Goal: Transaction & Acquisition: Obtain resource

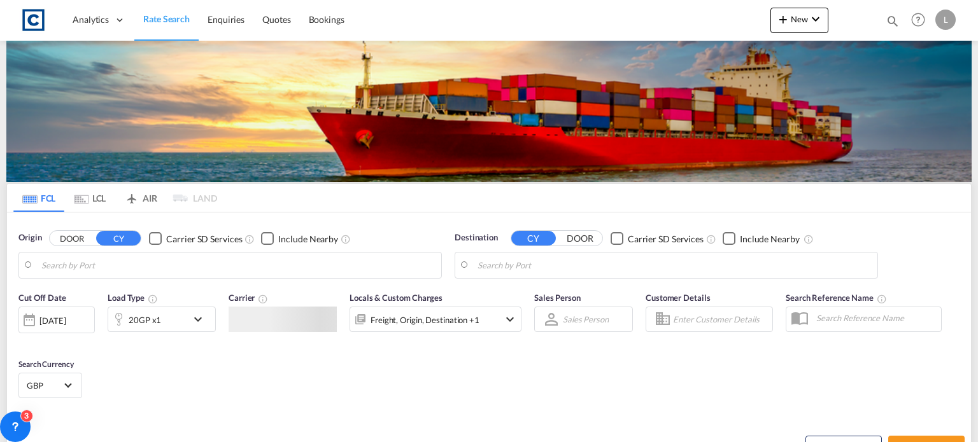
type input "Felixstowe, GBFXT"
type input "[GEOGRAPHIC_DATA], SGSIN"
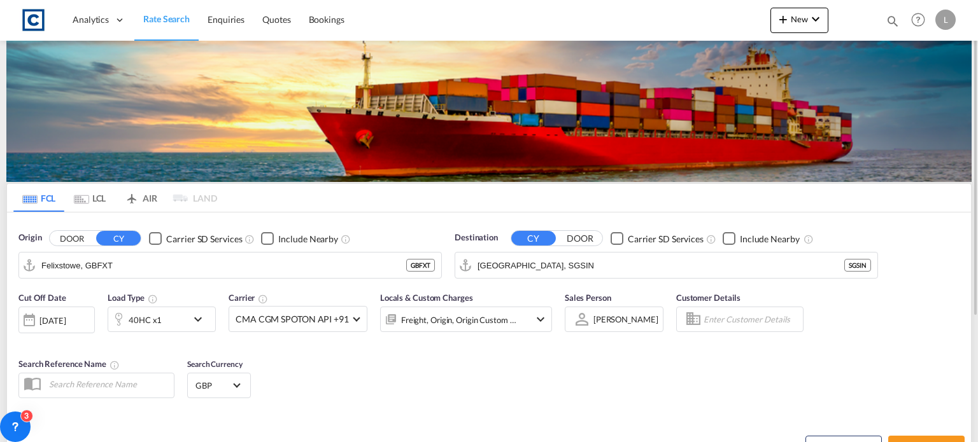
click at [64, 237] on button "DOOR" at bounding box center [72, 239] width 45 height 15
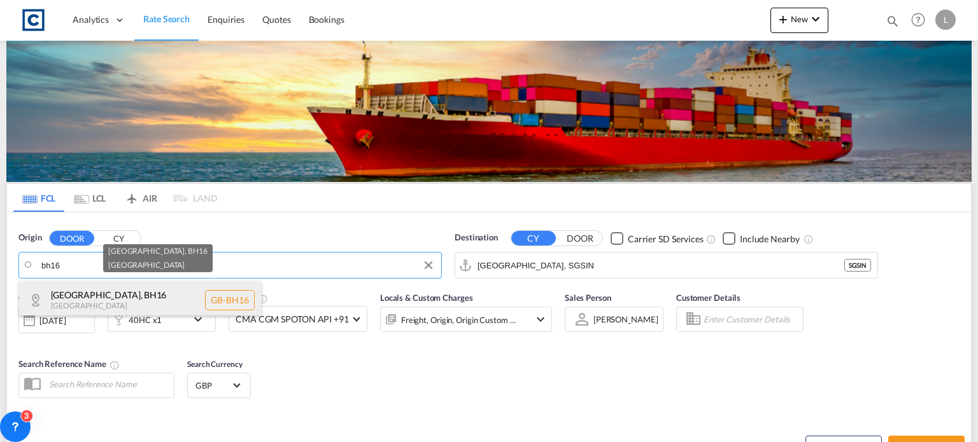
click at [106, 296] on div "[GEOGRAPHIC_DATA] , BH16 [GEOGRAPHIC_DATA] [GEOGRAPHIC_DATA]-BH16" at bounding box center [140, 300] width 242 height 38
type input "GB-BH16, [GEOGRAPHIC_DATA]"
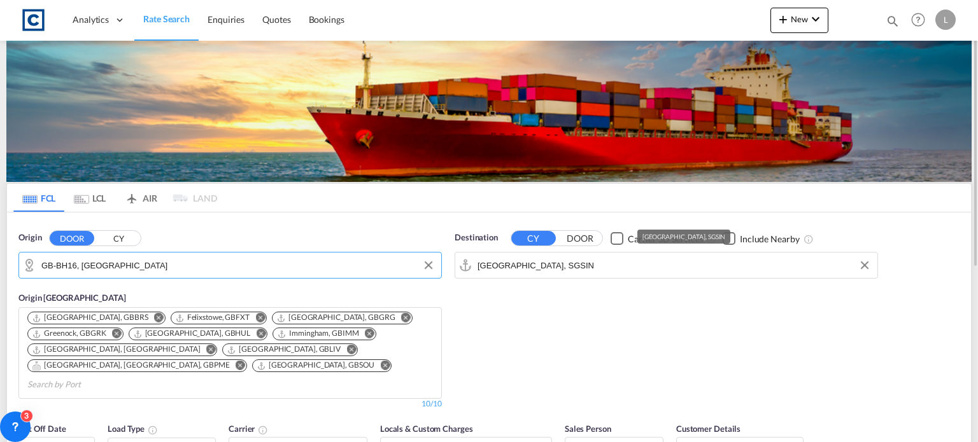
click at [577, 262] on input "[GEOGRAPHIC_DATA], SGSIN" at bounding box center [673, 265] width 393 height 19
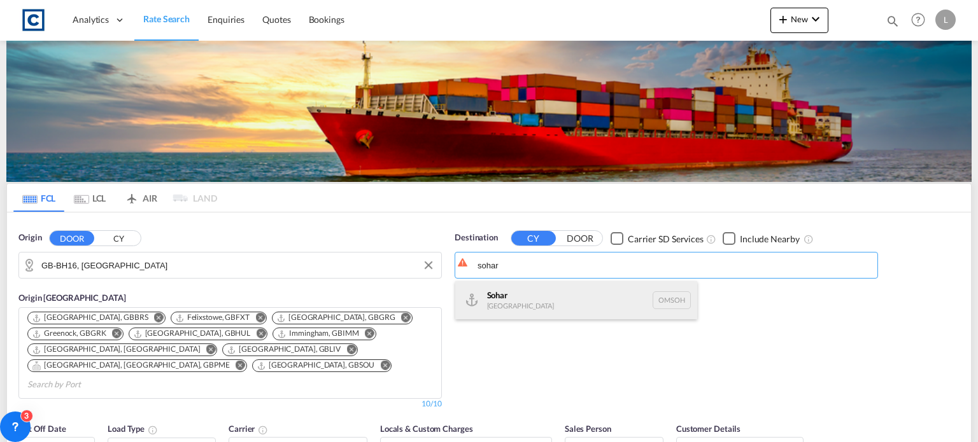
click at [536, 309] on div "Sohar [GEOGRAPHIC_DATA] [GEOGRAPHIC_DATA]" at bounding box center [576, 300] width 242 height 38
type input "Sohar, OMSOH"
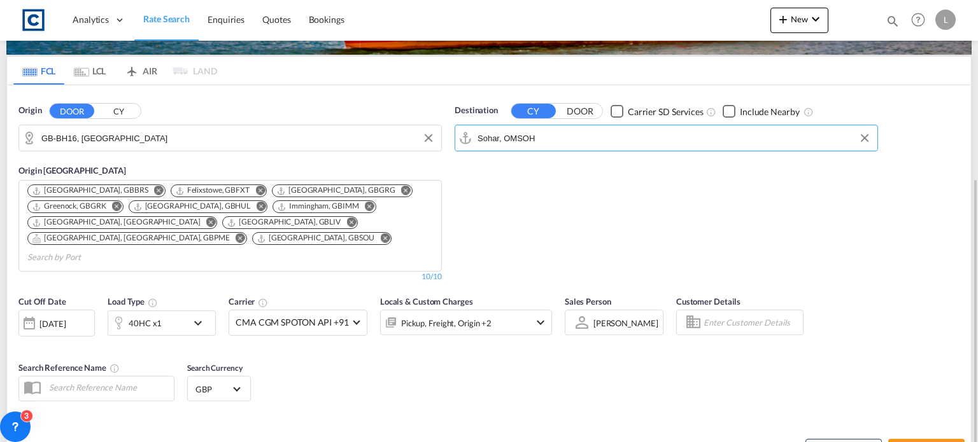
scroll to position [191, 0]
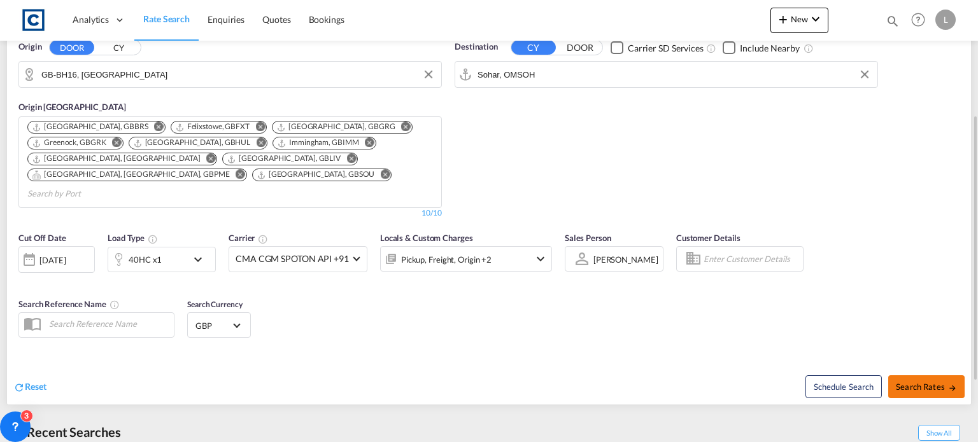
click at [933, 382] on span "Search Rates" at bounding box center [926, 387] width 61 height 10
type input "BH16 to OMSOH / [DATE]"
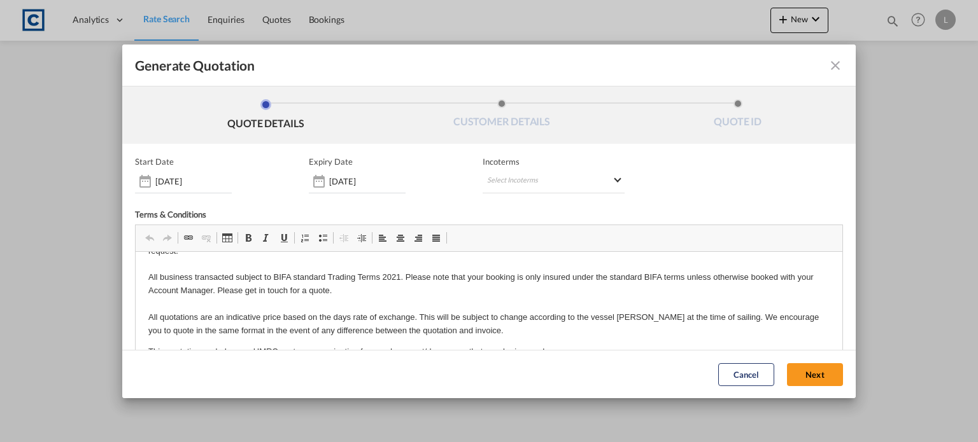
scroll to position [47, 0]
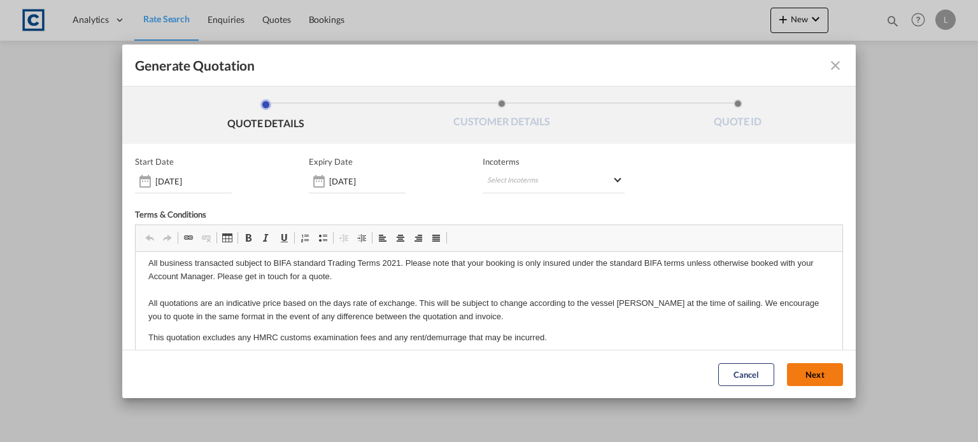
click at [798, 372] on button "Next" at bounding box center [815, 375] width 56 height 23
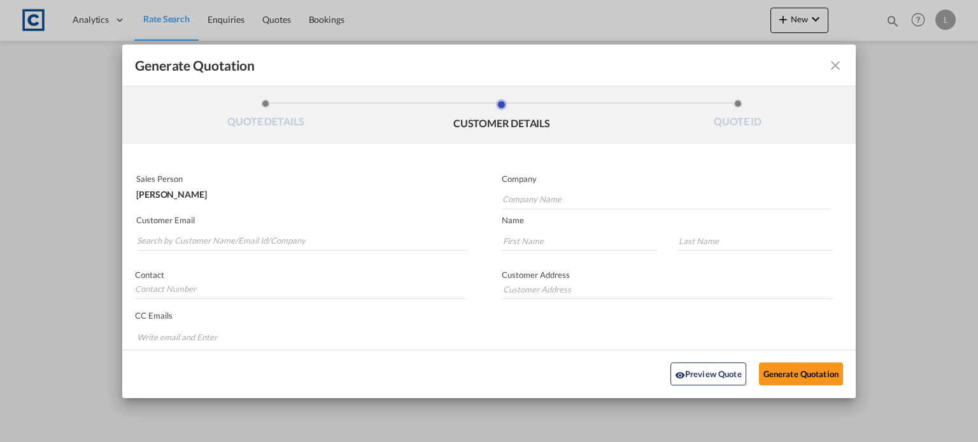
scroll to position [0, 0]
click at [158, 236] on input "Search by Customer Name/Email Id/Company" at bounding box center [302, 241] width 331 height 19
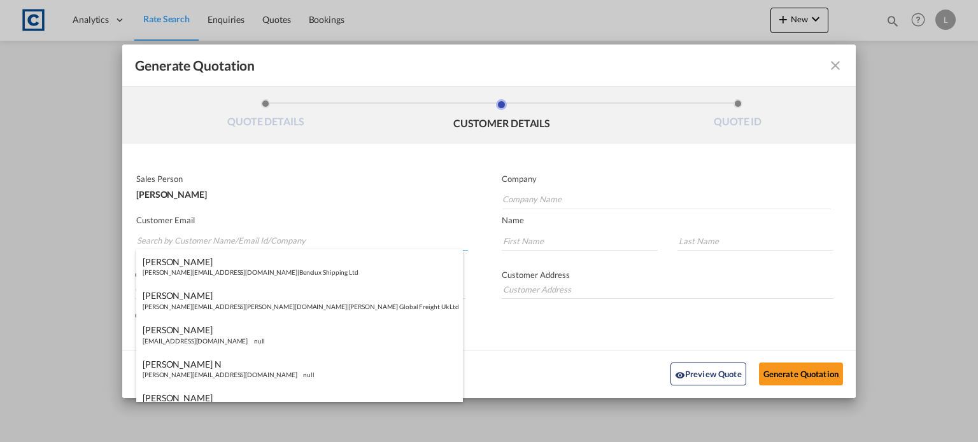
paste input "[PERSON_NAME] ([GEOGRAPHIC_DATA]) <[PERSON_NAME][EMAIL_ADDRESS][PERSON_NAME][DO…"
drag, startPoint x: 219, startPoint y: 244, endPoint x: 207, endPoint y: 204, distance: 41.3
click at [219, 241] on input "[PERSON_NAME] ([GEOGRAPHIC_DATA]) <[PERSON_NAME][EMAIL_ADDRESS][PERSON_NAME][DO…" at bounding box center [302, 241] width 331 height 19
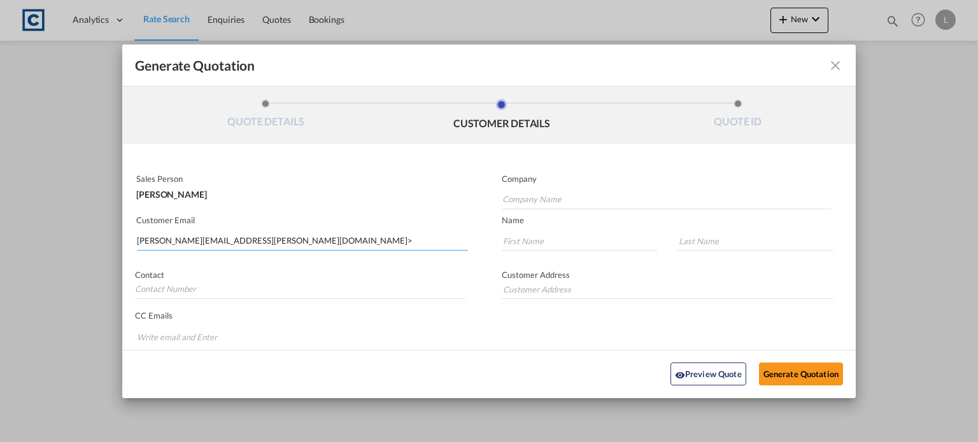
click at [313, 238] on input "[PERSON_NAME][EMAIL_ADDRESS][PERSON_NAME][DOMAIN_NAME]>" at bounding box center [302, 241] width 331 height 19
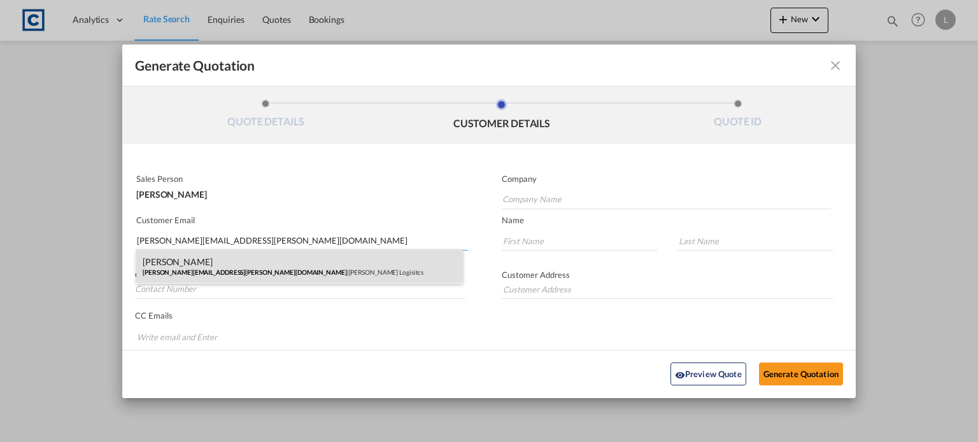
type input "[PERSON_NAME][EMAIL_ADDRESS][PERSON_NAME][DOMAIN_NAME]"
click at [190, 272] on div "[PERSON_NAME] [PERSON_NAME][EMAIL_ADDRESS][PERSON_NAME][DOMAIN_NAME] | [PERSON_…" at bounding box center [299, 267] width 327 height 34
type input "[PERSON_NAME] Logisitcs"
type input "[PERSON_NAME]"
type input "Locarno"
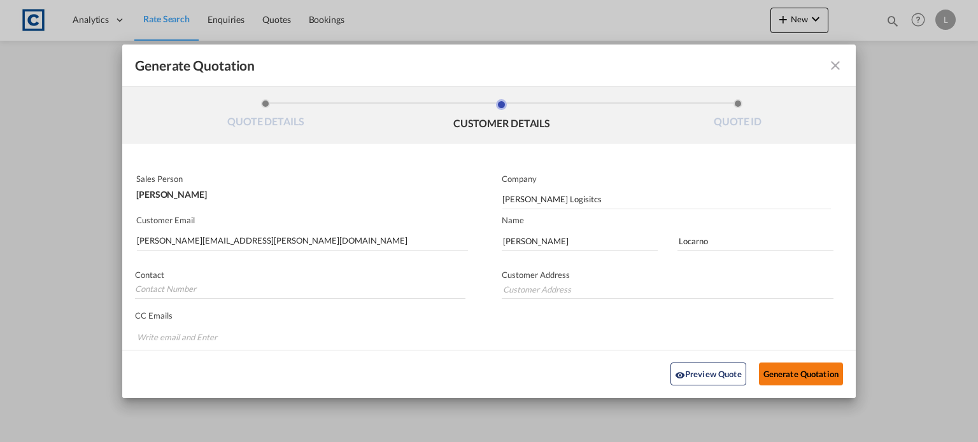
click at [784, 373] on button "Generate Quotation" at bounding box center [801, 374] width 84 height 23
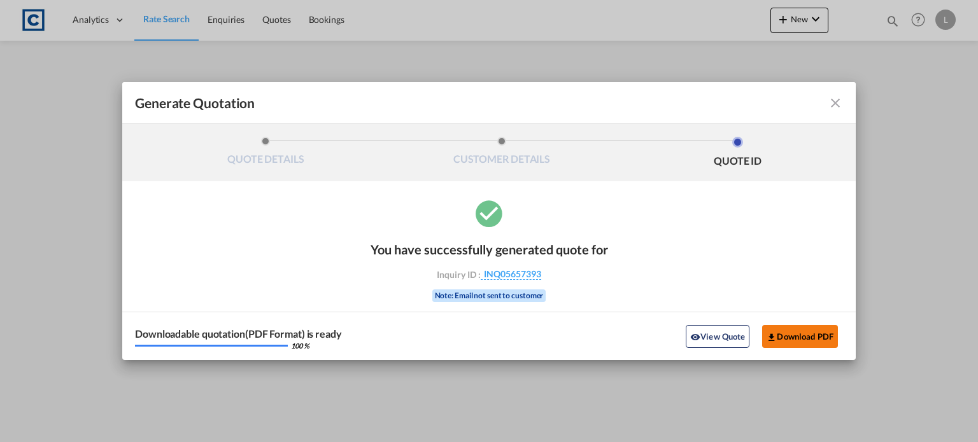
click at [788, 338] on button "Download PDF" at bounding box center [800, 336] width 76 height 23
click at [836, 101] on md-icon "icon-close fg-AAA8AD cursor m-0" at bounding box center [835, 102] width 15 height 15
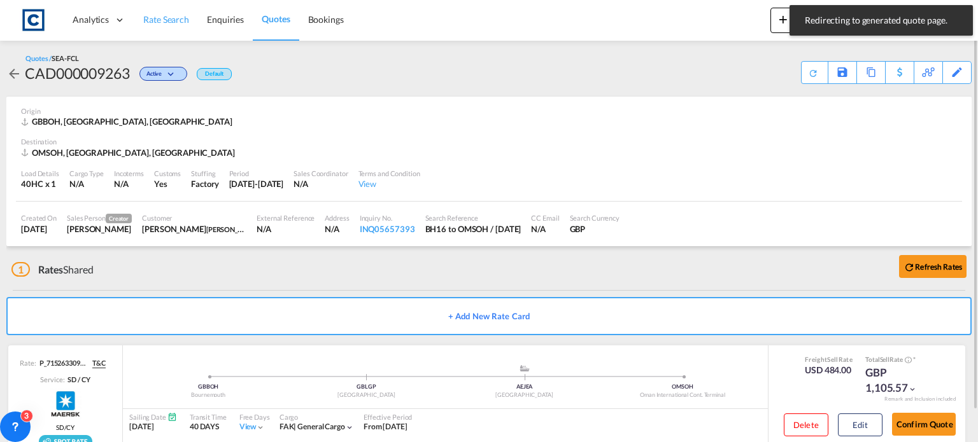
click at [163, 19] on span "Rate Search" at bounding box center [166, 19] width 46 height 11
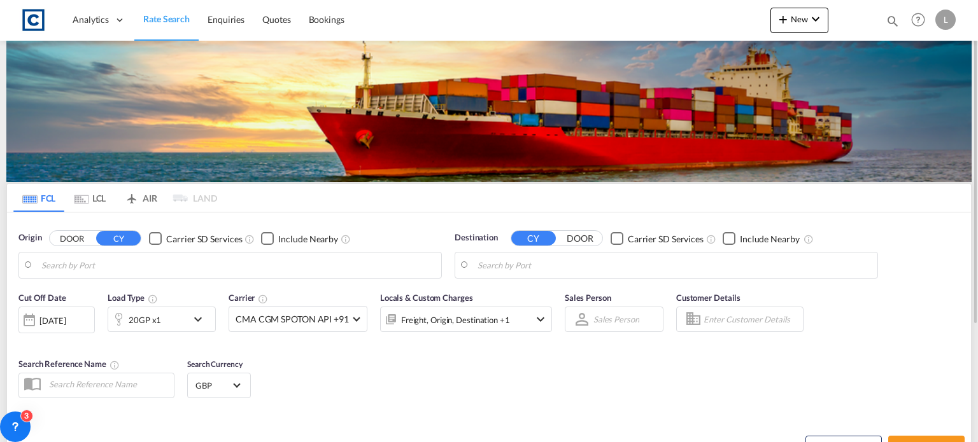
type input "GB-BH16, [GEOGRAPHIC_DATA]"
type input "Sohar, OMSOH"
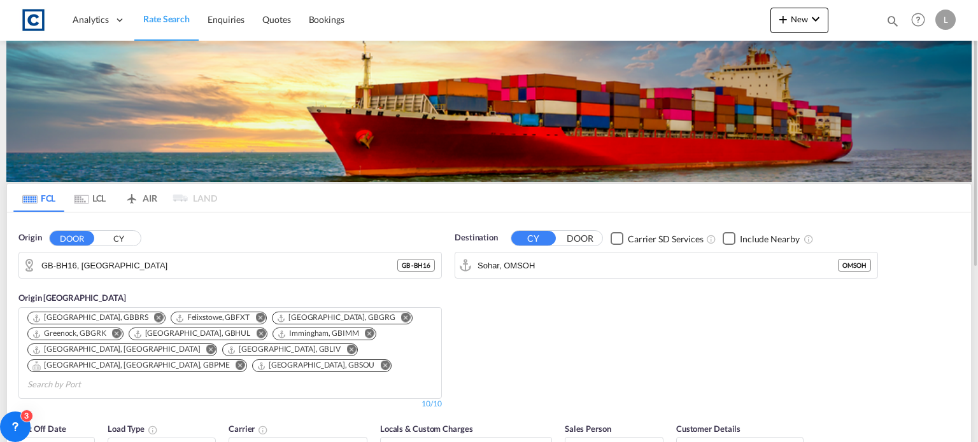
click at [118, 239] on button "CY" at bounding box center [118, 239] width 45 height 15
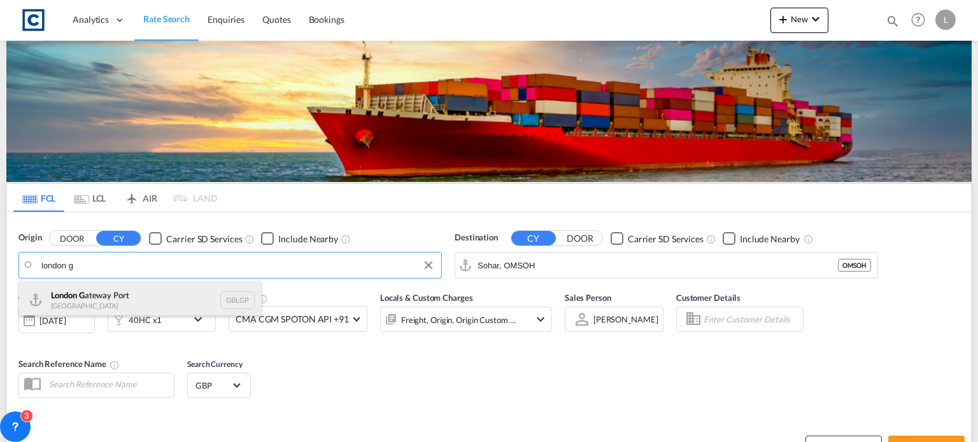
click at [117, 300] on div "[GEOGRAPHIC_DATA] G ateway [GEOGRAPHIC_DATA] GBLGP" at bounding box center [140, 300] width 242 height 38
type input "[GEOGRAPHIC_DATA], [GEOGRAPHIC_DATA]"
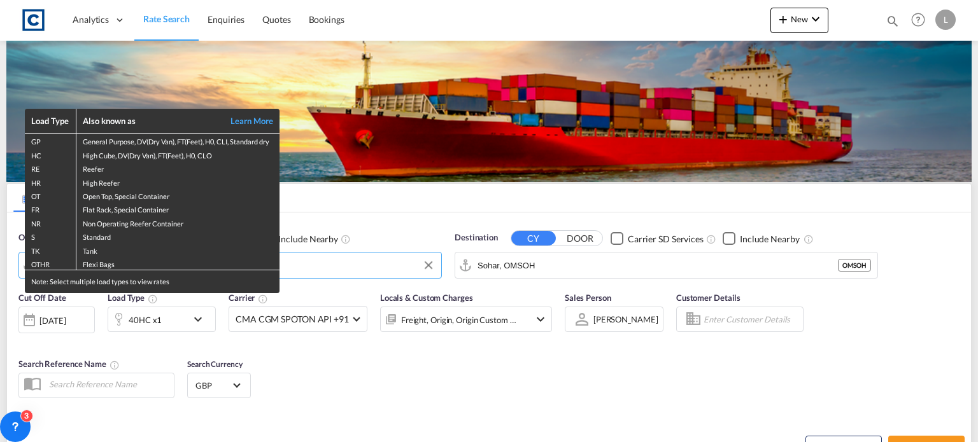
click at [556, 263] on div "Load Type Also known as Learn More GP General Purpose, DV(Dry Van), FT(Feet), H…" at bounding box center [489, 221] width 978 height 442
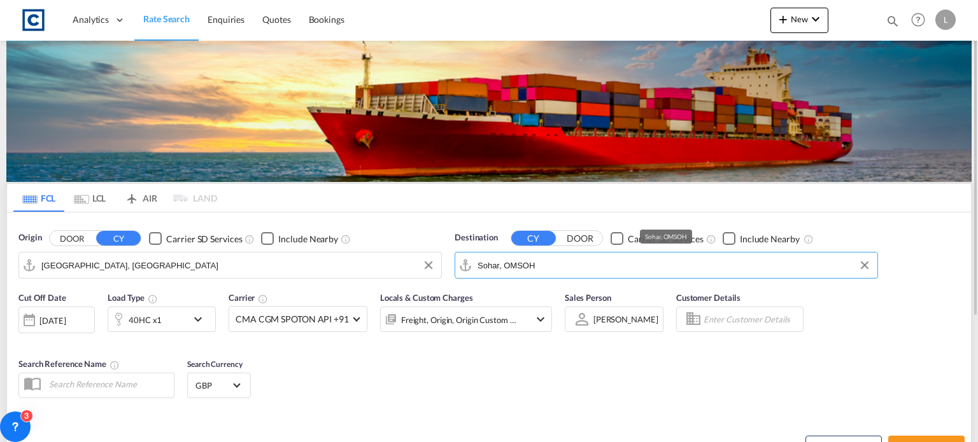
click at [555, 263] on input "Sohar, OMSOH" at bounding box center [673, 265] width 393 height 19
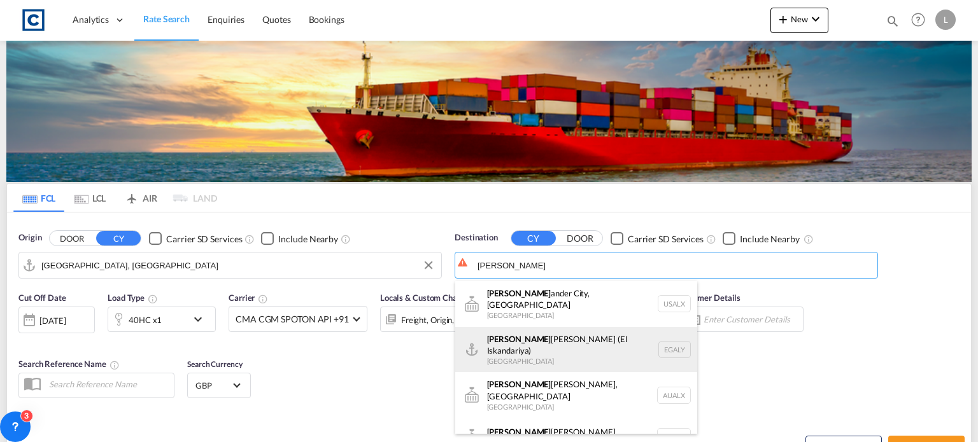
click at [517, 337] on div "[PERSON_NAME] ([PERSON_NAME]) [GEOGRAPHIC_DATA] EGALY" at bounding box center [576, 350] width 242 height 46
type input "Alexandria ([GEOGRAPHIC_DATA]), EGALY"
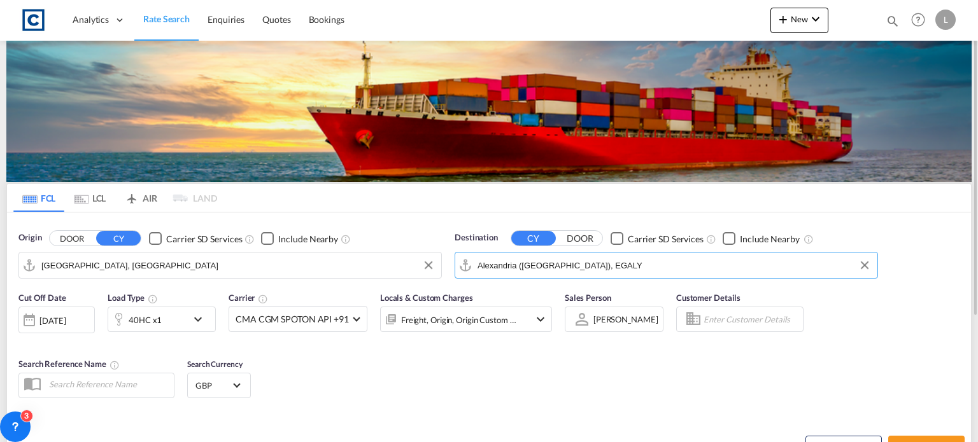
click at [176, 323] on div "40HC x1" at bounding box center [147, 319] width 79 height 25
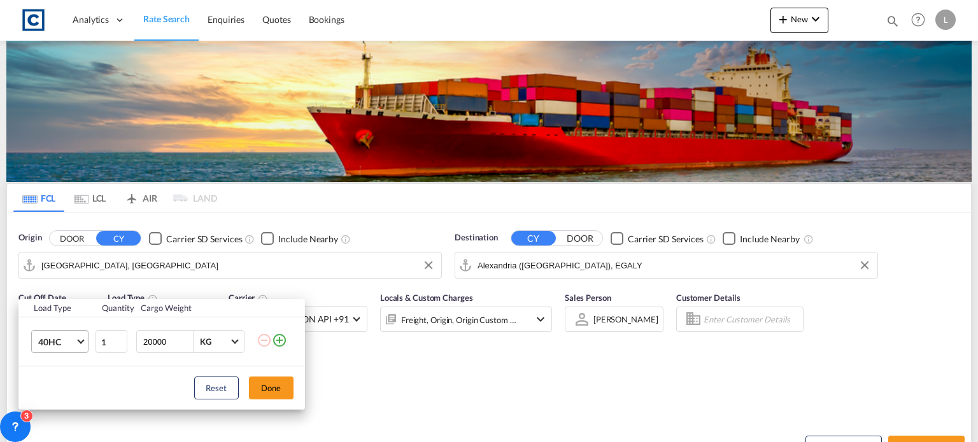
click at [50, 344] on span "40HC" at bounding box center [56, 342] width 37 height 13
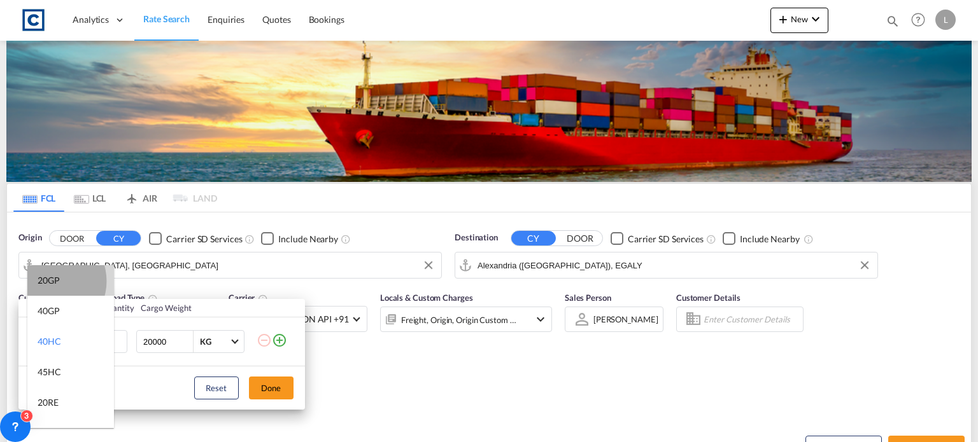
click at [50, 281] on div "20GP" at bounding box center [49, 280] width 22 height 13
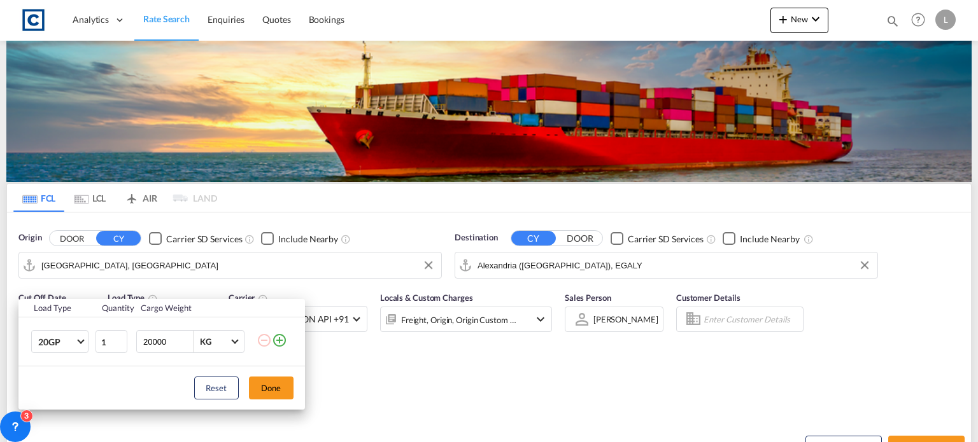
click at [281, 341] on md-icon "icon-plus-circle-outline" at bounding box center [279, 340] width 15 height 15
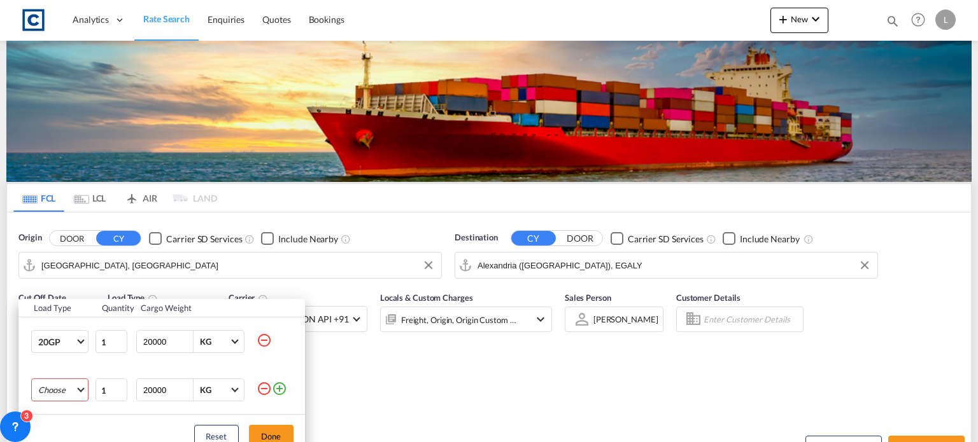
click at [47, 387] on md-select "Choose 20GP 40GP 40HC 45HC 20RE 40RE 40HR 20OT 40OT 20FR 40FR 40NR 20NR 45S 20T…" at bounding box center [59, 390] width 57 height 23
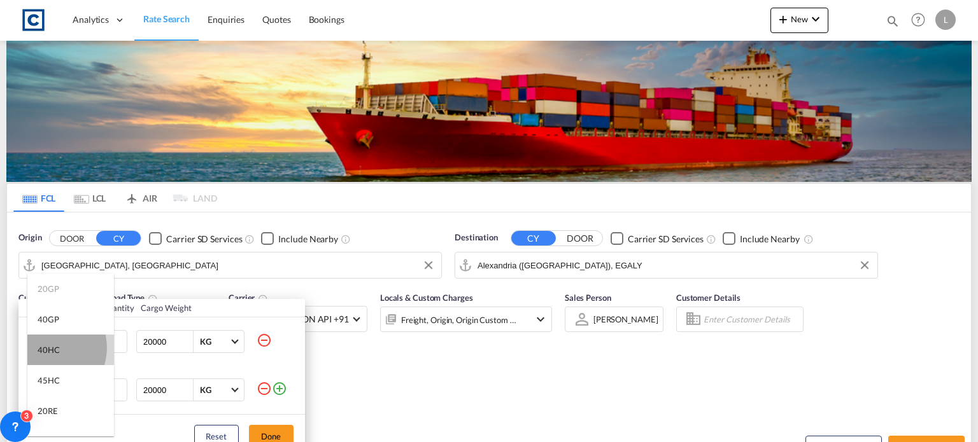
click at [48, 348] on div "40HC" at bounding box center [49, 349] width 22 height 11
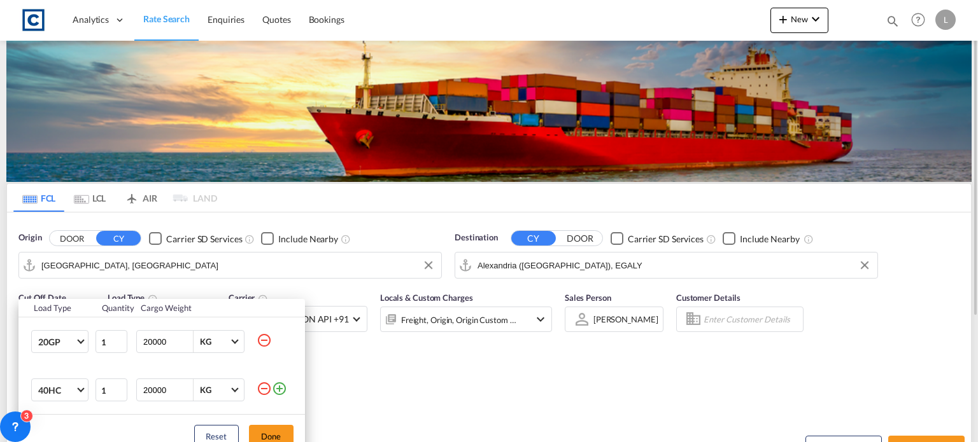
click at [268, 428] on button "Done" at bounding box center [271, 436] width 45 height 23
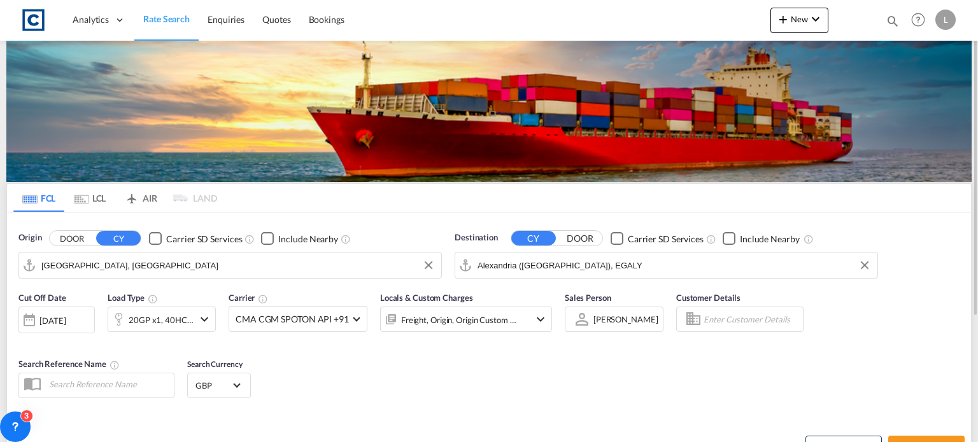
click at [446, 391] on div "Cut Off Date [DATE] [DATE] Load Type 20GP x1, 40HC x1 Carrier CMA CGM SPOTON AP…" at bounding box center [489, 347] width 964 height 124
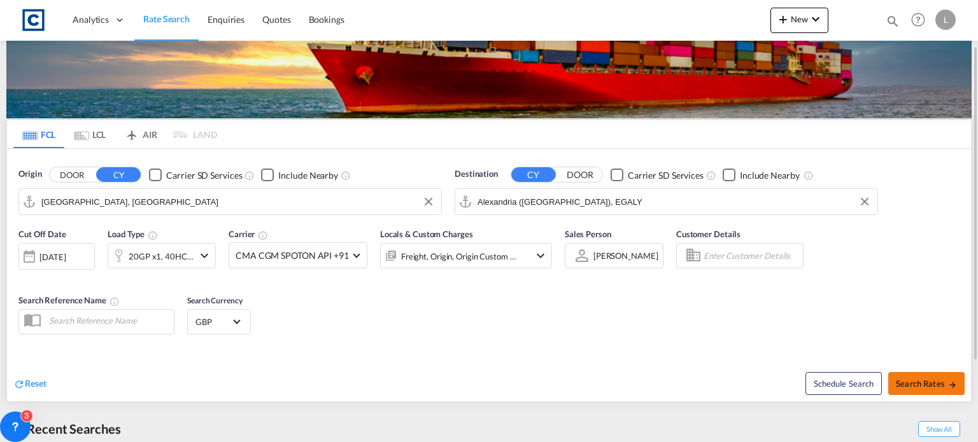
click at [910, 383] on span "Search Rates" at bounding box center [926, 384] width 61 height 10
type input "GBLGP to EGALY / [DATE]"
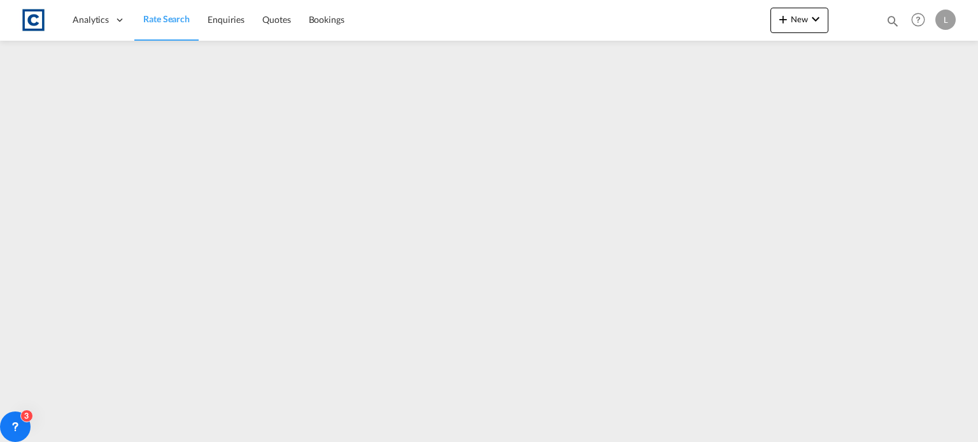
click at [160, 18] on span "Rate Search" at bounding box center [166, 18] width 46 height 11
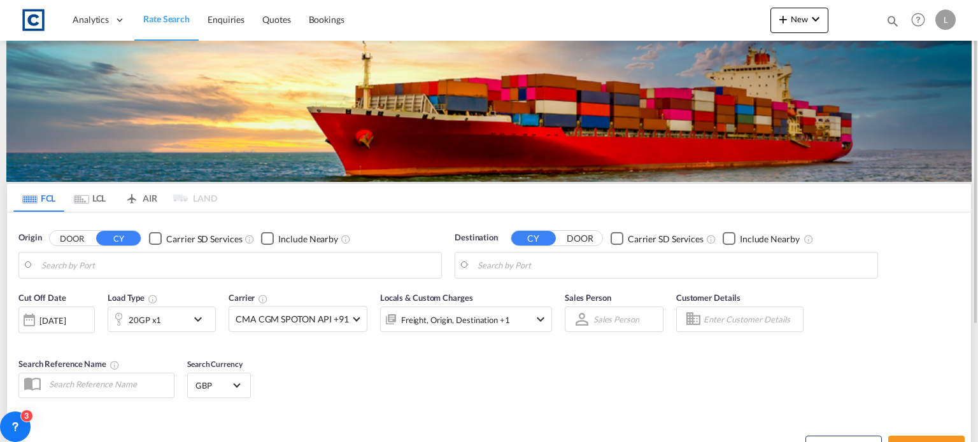
type input "[GEOGRAPHIC_DATA], [GEOGRAPHIC_DATA]"
type input "Alexandria ([GEOGRAPHIC_DATA]), EGALY"
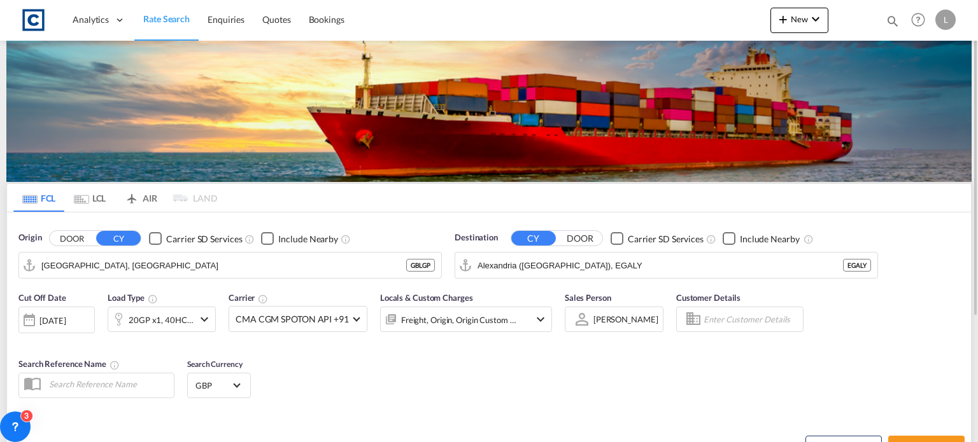
click at [65, 238] on button "DOOR" at bounding box center [72, 239] width 45 height 15
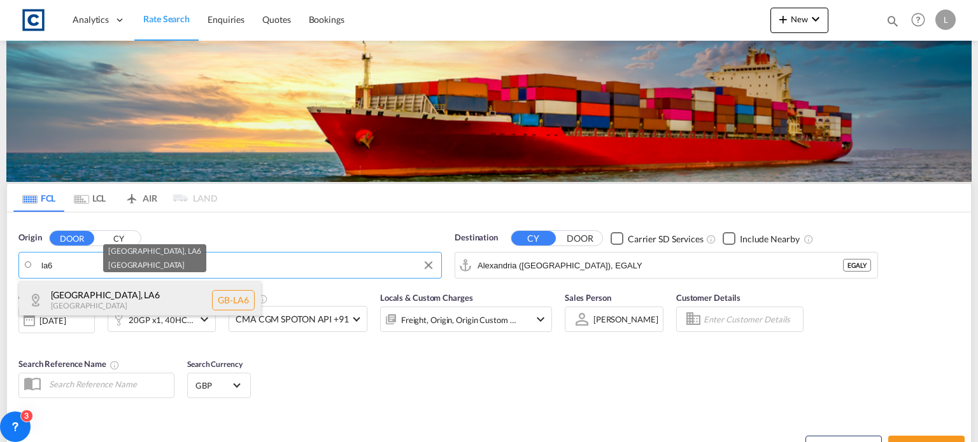
click at [102, 303] on div "[GEOGRAPHIC_DATA] , LA6 [GEOGRAPHIC_DATA] [GEOGRAPHIC_DATA]-LA6" at bounding box center [140, 300] width 242 height 38
type input "GB-LA6, [GEOGRAPHIC_DATA]"
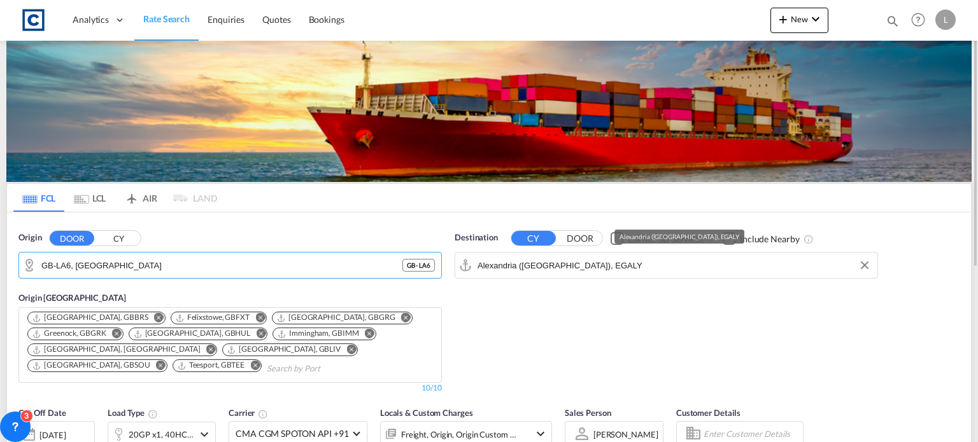
click at [677, 262] on input "Alexandria ([GEOGRAPHIC_DATA]), EGALY" at bounding box center [673, 265] width 393 height 19
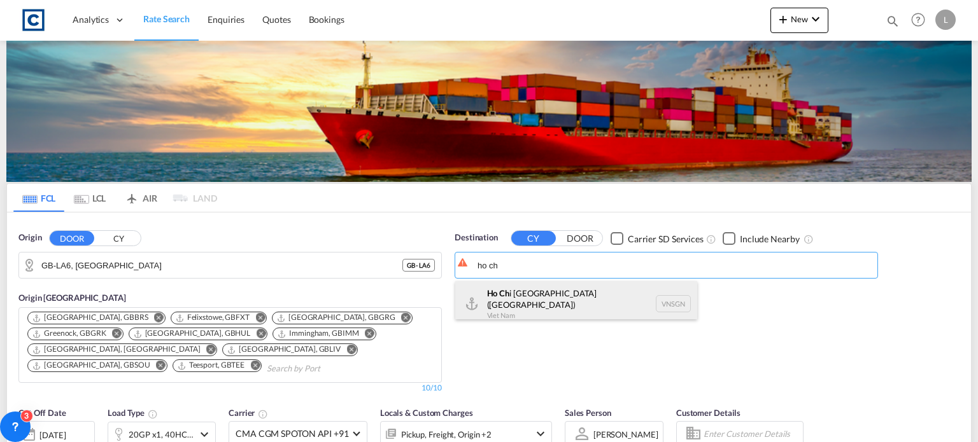
click at [528, 295] on div "Ho Ch i [GEOGRAPHIC_DATA] ([GEOGRAPHIC_DATA]) [GEOGRAPHIC_DATA] VNSGN" at bounding box center [576, 304] width 242 height 46
type input "Ho Chi Minh City ([GEOGRAPHIC_DATA]), VNSGN"
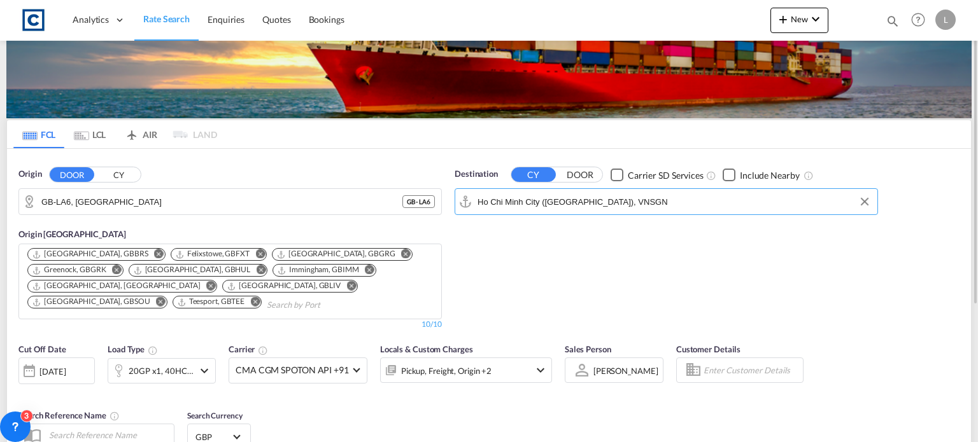
scroll to position [127, 0]
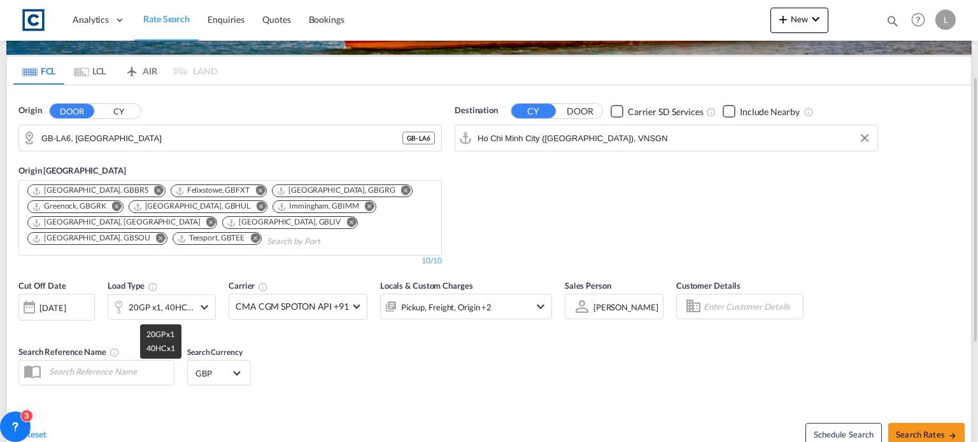
click at [155, 302] on div "20GP x1, 40HC x1" at bounding box center [161, 308] width 65 height 18
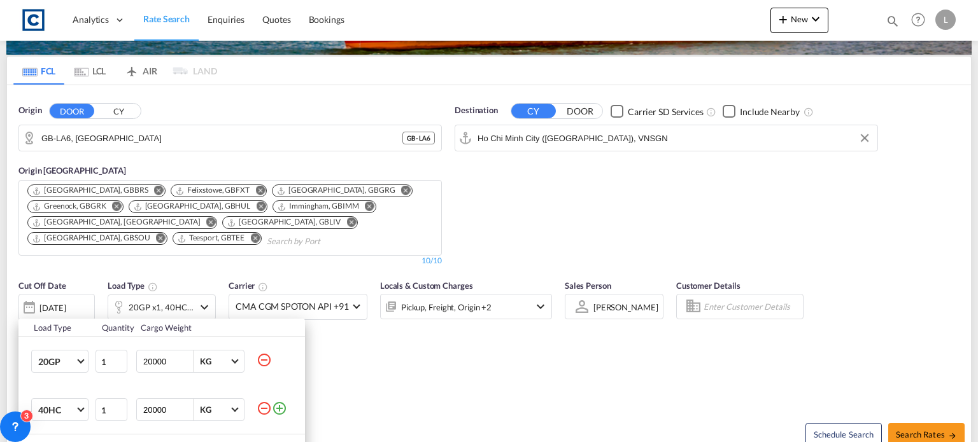
click at [265, 359] on md-icon "icon-minus-circle-outline" at bounding box center [264, 360] width 15 height 15
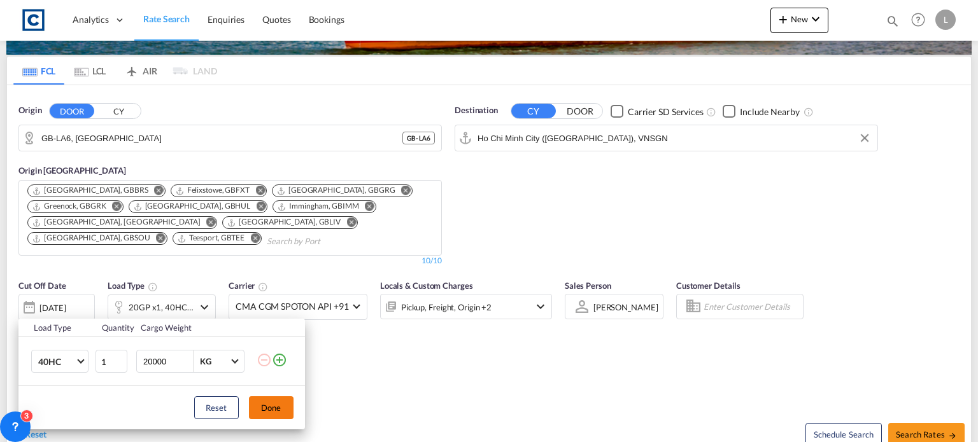
click at [282, 409] on button "Done" at bounding box center [271, 408] width 45 height 23
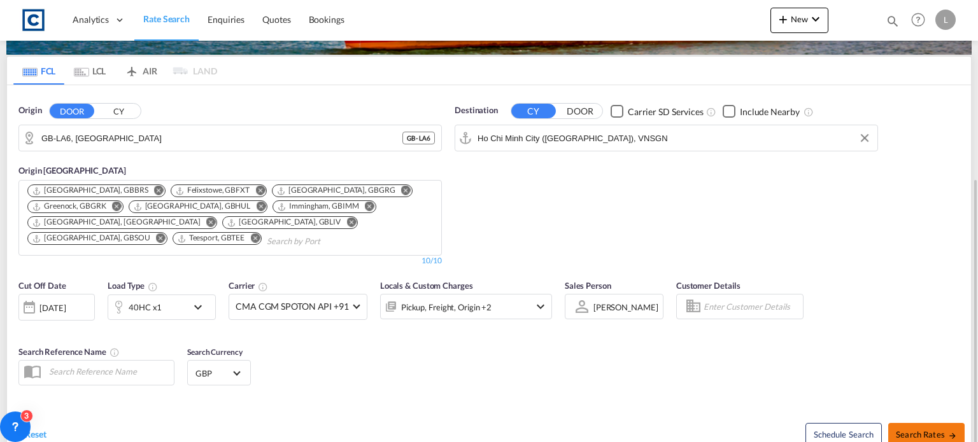
scroll to position [191, 0]
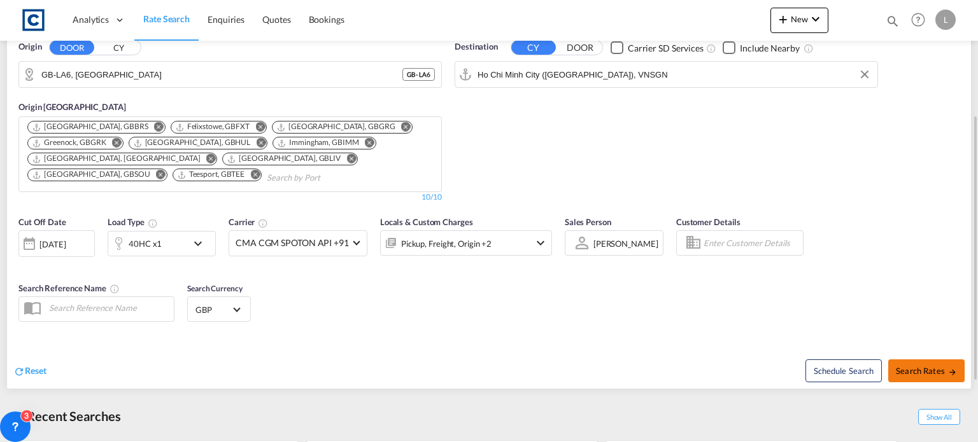
click at [922, 364] on button "Search Rates" at bounding box center [926, 371] width 76 height 23
type input "LA6 to VNSGN / [DATE]"
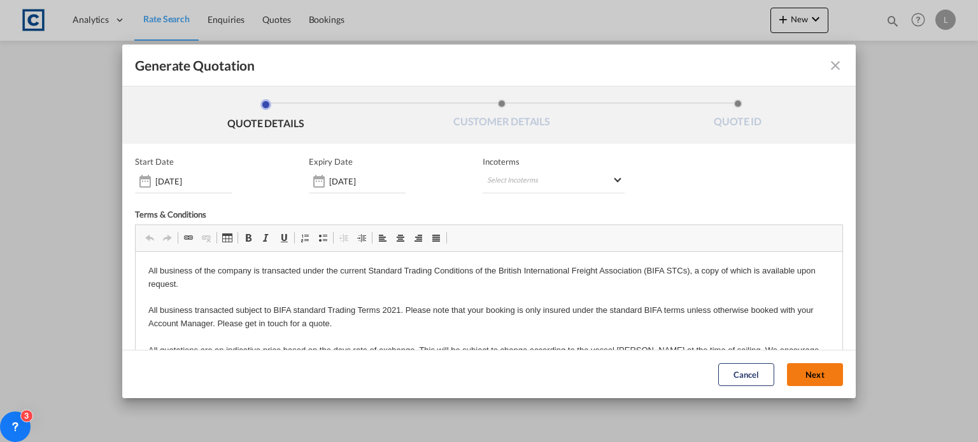
click at [787, 367] on button "Next" at bounding box center [815, 375] width 56 height 23
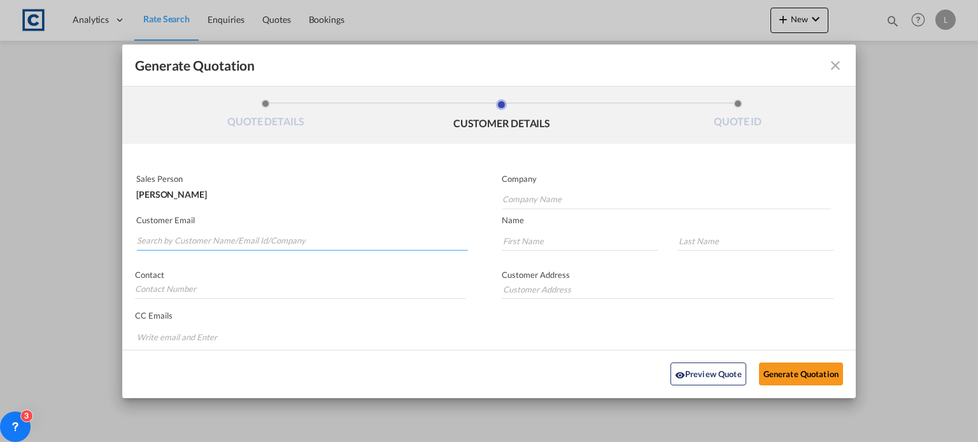
click at [173, 236] on input "Search by Customer Name/Email Id/Company" at bounding box center [302, 241] width 331 height 19
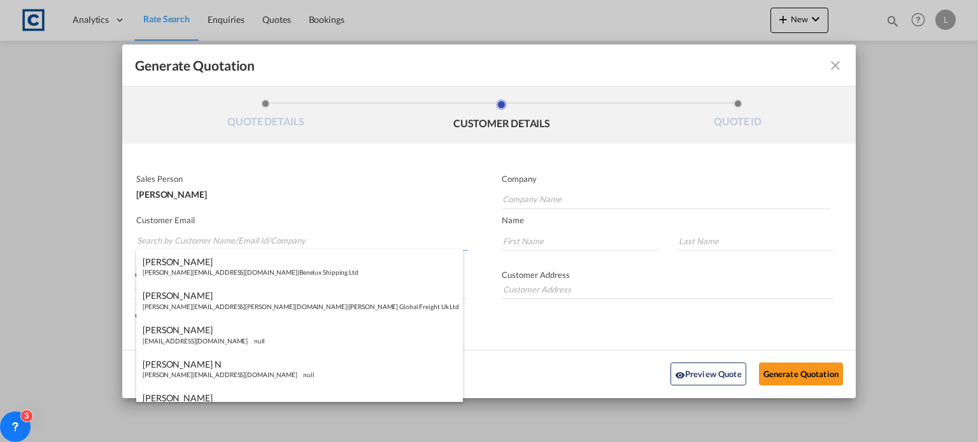
paste input "[PERSON_NAME] ([GEOGRAPHIC_DATA]) <[PERSON_NAME][EMAIL_ADDRESS][PERSON_NAME][DO…"
click at [219, 235] on input "[PERSON_NAME] ([GEOGRAPHIC_DATA]) <[PERSON_NAME][EMAIL_ADDRESS][PERSON_NAME][DO…" at bounding box center [302, 241] width 331 height 19
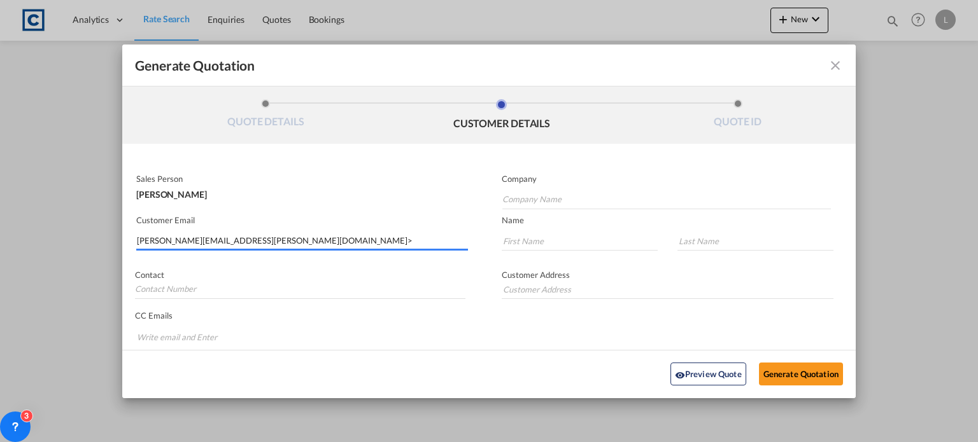
click at [292, 241] on input "[PERSON_NAME][EMAIL_ADDRESS][PERSON_NAME][DOMAIN_NAME]>" at bounding box center [302, 241] width 331 height 19
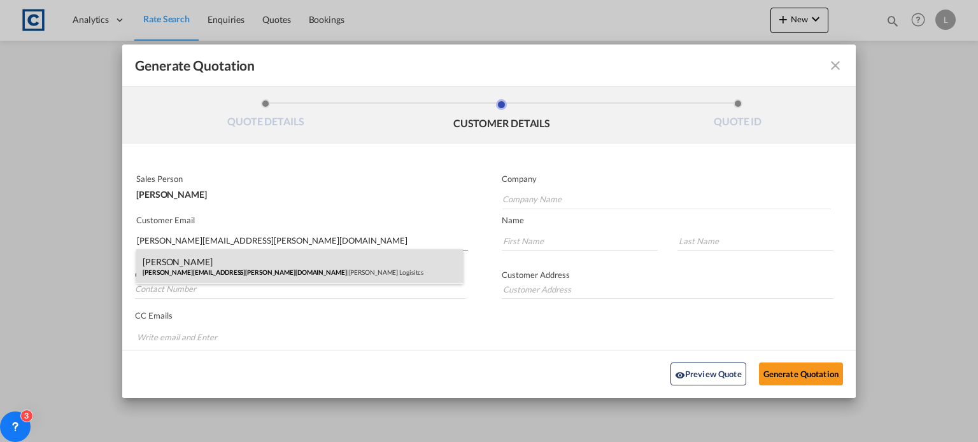
type input "[PERSON_NAME][EMAIL_ADDRESS][PERSON_NAME][DOMAIN_NAME]"
click at [229, 276] on div "[PERSON_NAME] [PERSON_NAME][EMAIL_ADDRESS][PERSON_NAME][DOMAIN_NAME] | [PERSON_…" at bounding box center [299, 267] width 327 height 34
type input "[PERSON_NAME] Logisitcs"
type input "[PERSON_NAME]"
type input "Locarno"
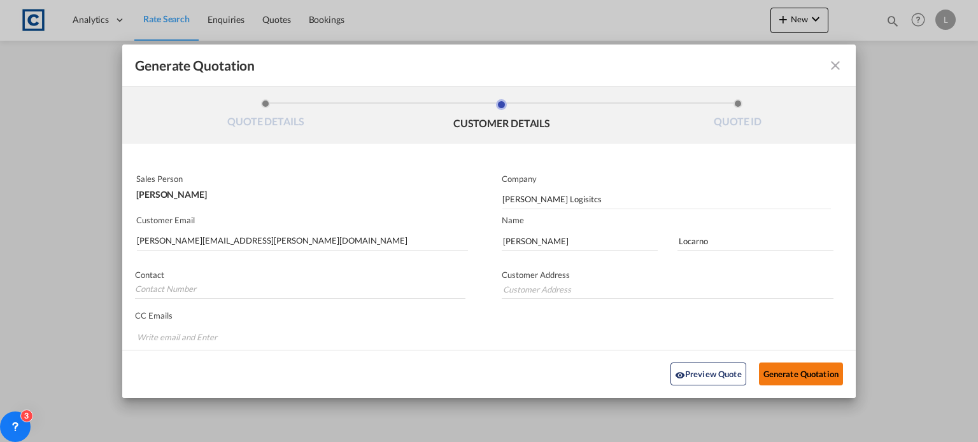
click at [778, 366] on button "Generate Quotation" at bounding box center [801, 374] width 84 height 23
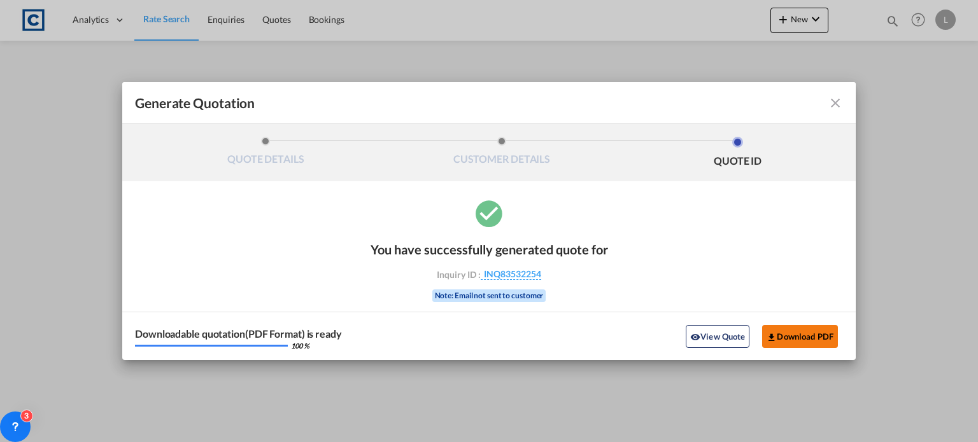
click at [785, 332] on button "Download PDF" at bounding box center [800, 336] width 76 height 23
click at [830, 100] on md-icon "icon-close fg-AAA8AD cursor m-0" at bounding box center [835, 102] width 15 height 15
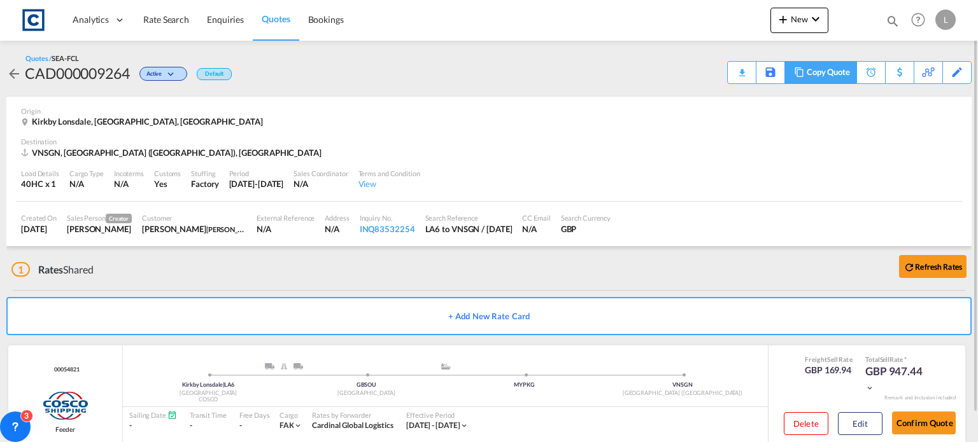
click at [840, 70] on div "Copy Quote" at bounding box center [828, 73] width 43 height 22
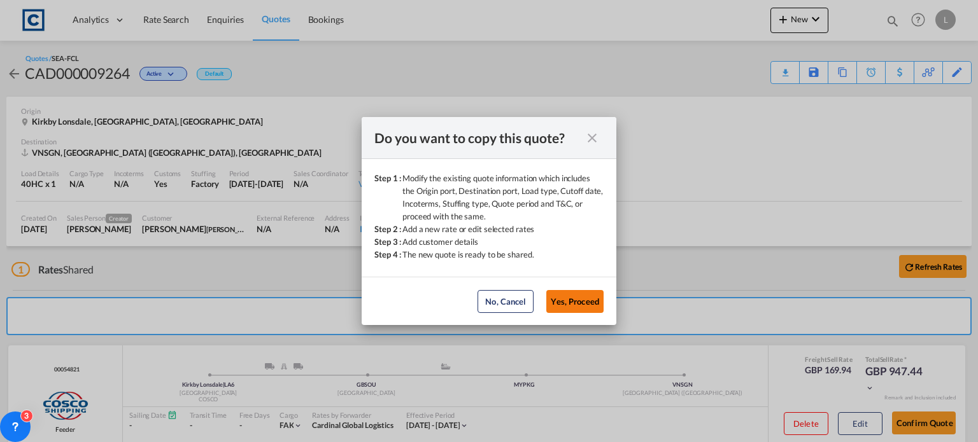
click at [572, 300] on button "Yes, Proceed" at bounding box center [574, 301] width 57 height 23
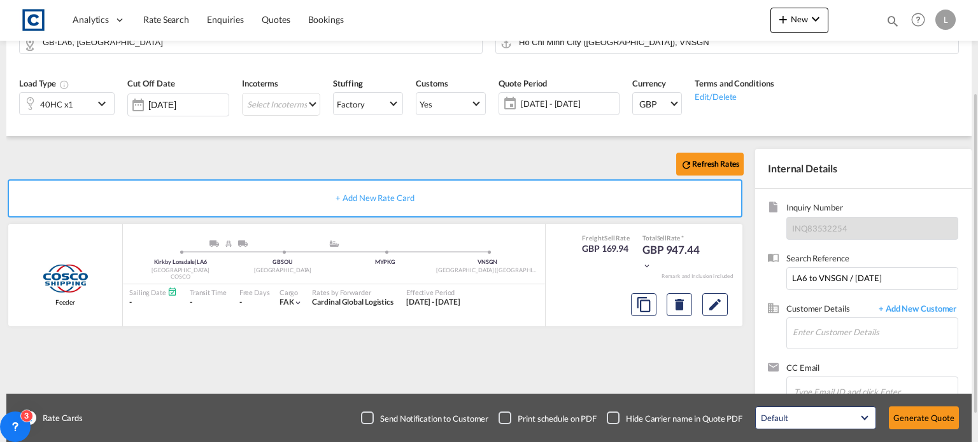
scroll to position [164, 0]
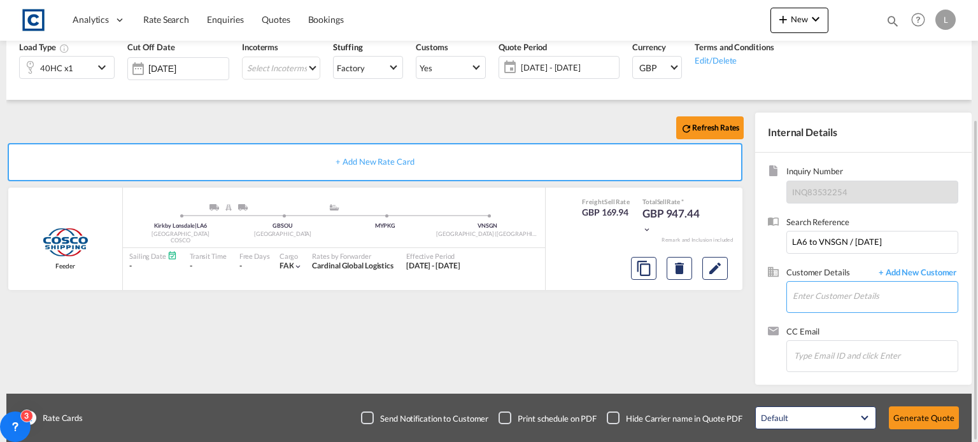
click at [798, 292] on input "Enter Customer Details" at bounding box center [875, 296] width 165 height 29
paste input "[PERSON_NAME] <[EMAIL_ADDRESS][DOMAIN_NAME]>"
drag, startPoint x: 842, startPoint y: 297, endPoint x: 870, endPoint y: 241, distance: 62.6
click at [883, 300] on input "[EMAIL_ADDRESS][DOMAIN_NAME]>" at bounding box center [875, 296] width 165 height 29
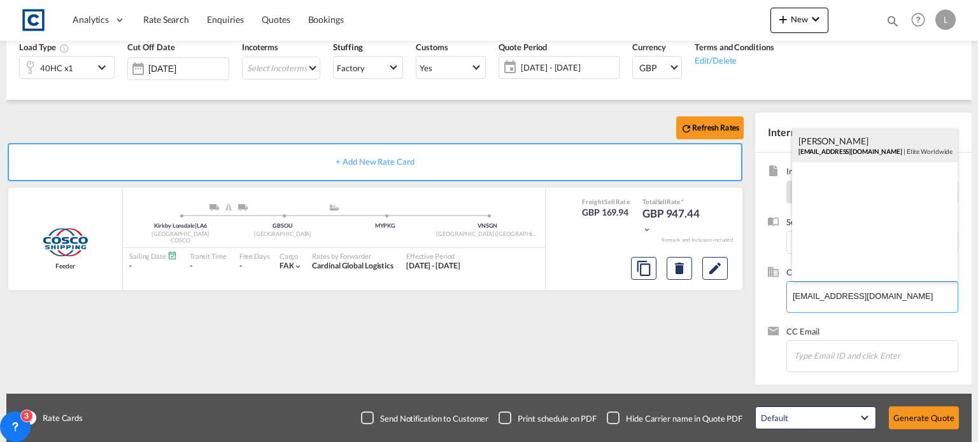
click at [822, 142] on div "[PERSON_NAME] [EMAIL_ADDRESS][DOMAIN_NAME] | Elite Worldwide" at bounding box center [875, 146] width 166 height 34
type input "Elite Worldwide, [PERSON_NAME], [EMAIL_ADDRESS][DOMAIN_NAME]"
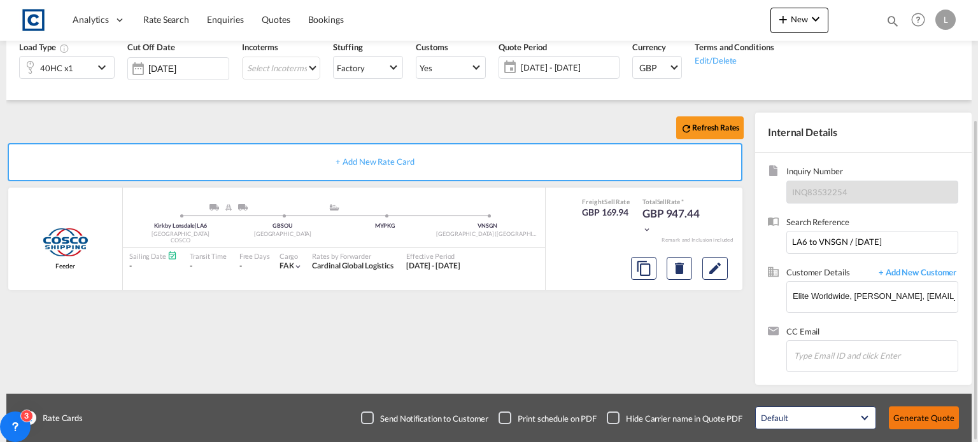
click at [912, 418] on button "Generate Quote" at bounding box center [924, 418] width 70 height 23
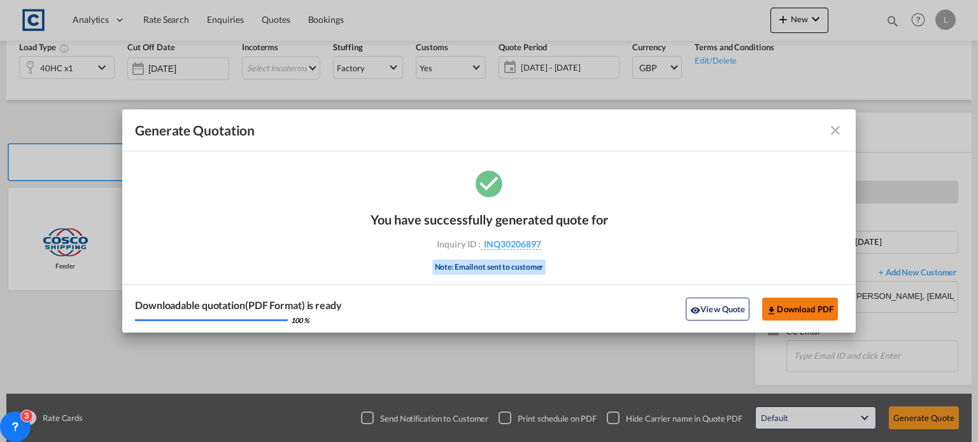
click at [793, 305] on button "Download PDF" at bounding box center [800, 309] width 76 height 23
click at [833, 129] on md-icon "icon-close fg-AAA8AD cursor m-0" at bounding box center [835, 130] width 15 height 15
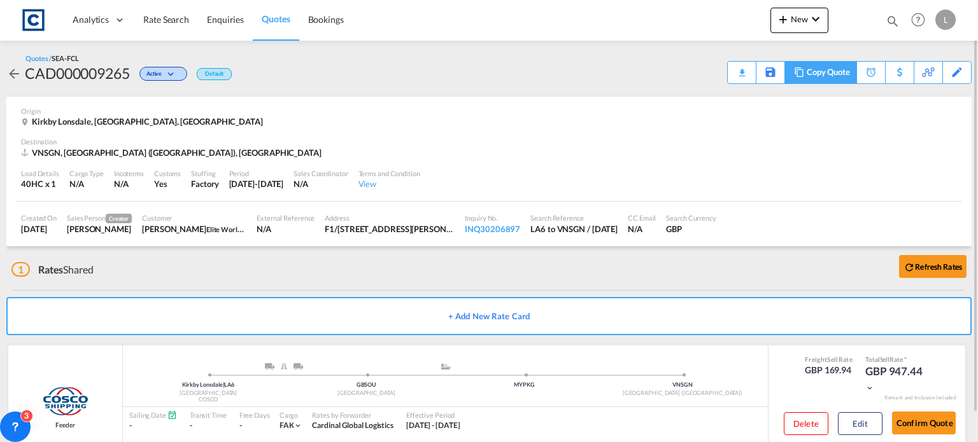
click at [832, 66] on div "Copy Quote" at bounding box center [828, 73] width 43 height 22
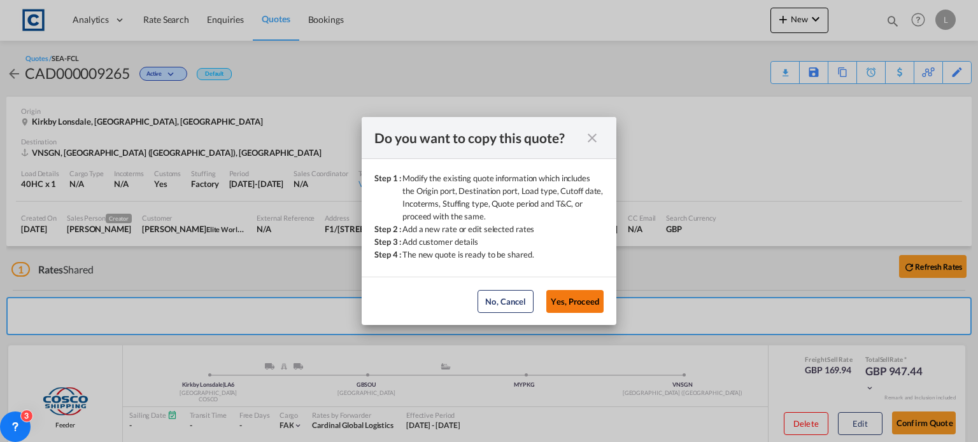
click at [575, 297] on button "Yes, Proceed" at bounding box center [574, 301] width 57 height 23
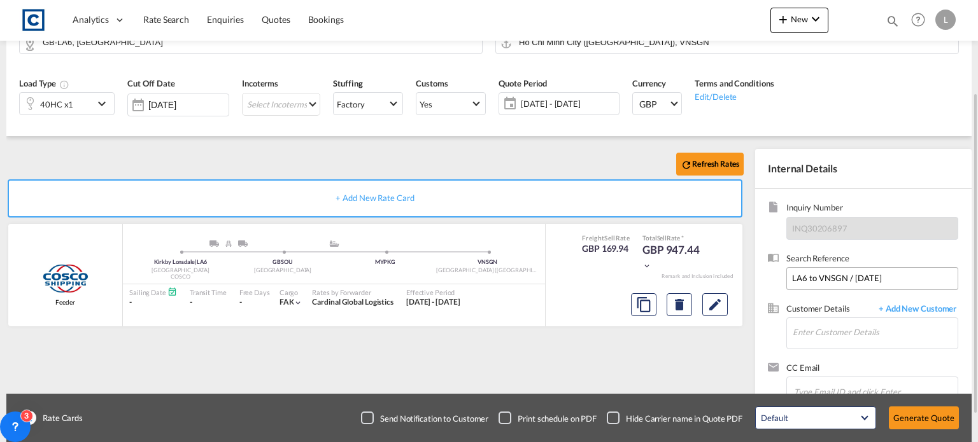
scroll to position [164, 0]
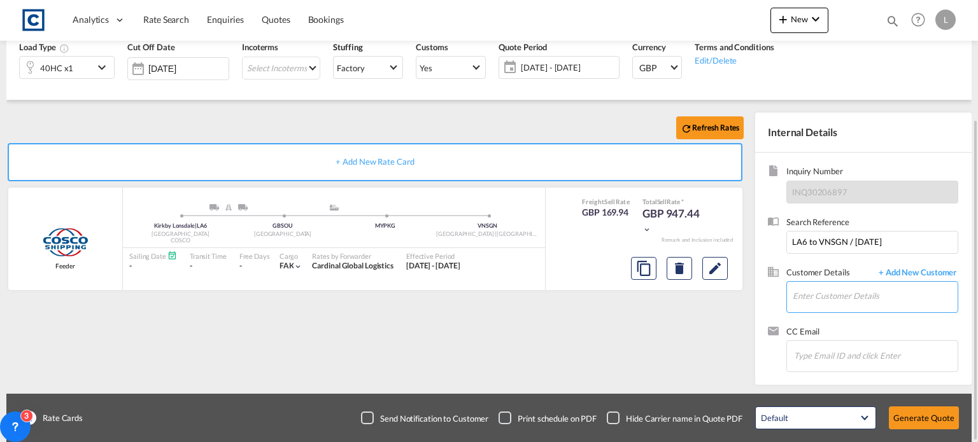
click at [800, 297] on input "Enter Customer Details" at bounding box center [875, 296] width 165 height 29
paste input "Sales <[EMAIL_ADDRESS][DOMAIN_NAME]>"
click at [818, 296] on input "Sales <[EMAIL_ADDRESS][DOMAIN_NAME]>" at bounding box center [875, 296] width 165 height 29
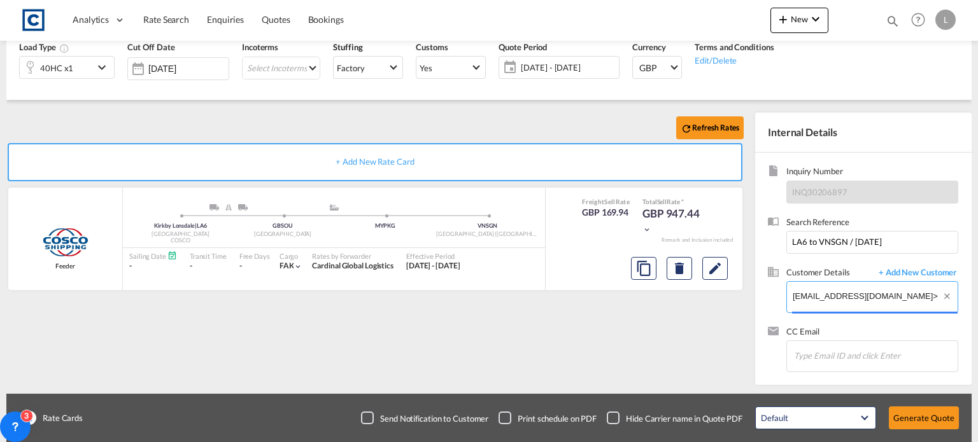
click at [889, 294] on input "[EMAIL_ADDRESS][DOMAIN_NAME]>" at bounding box center [875, 296] width 165 height 29
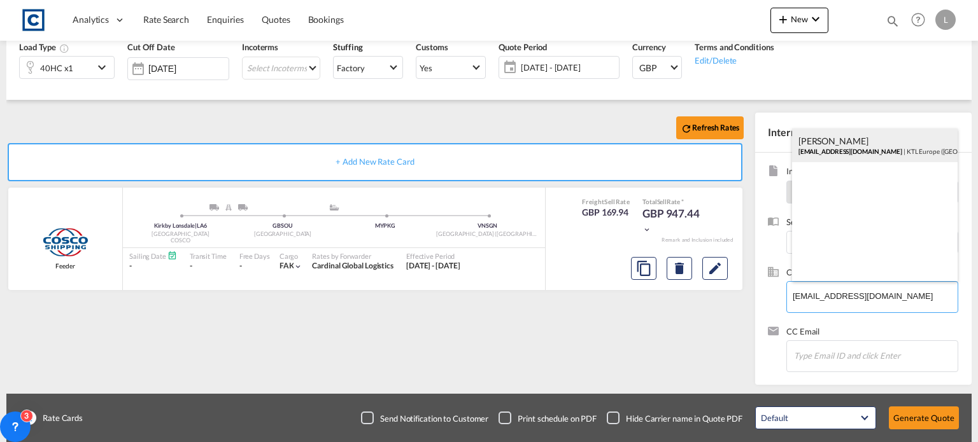
click at [813, 139] on div "[PERSON_NAME] [EMAIL_ADDRESS][DOMAIN_NAME] | KTL Europe ([GEOGRAPHIC_DATA]) Ltd" at bounding box center [875, 146] width 166 height 34
type input "KTL Europe ([GEOGRAPHIC_DATA]) Ltd, [PERSON_NAME], [EMAIL_ADDRESS][DOMAIN_NAME]"
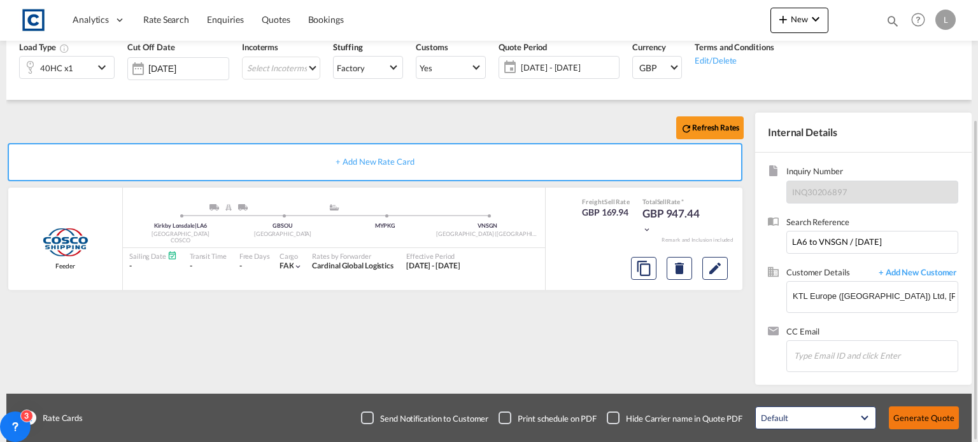
click at [928, 419] on button "Generate Quote" at bounding box center [924, 418] width 70 height 23
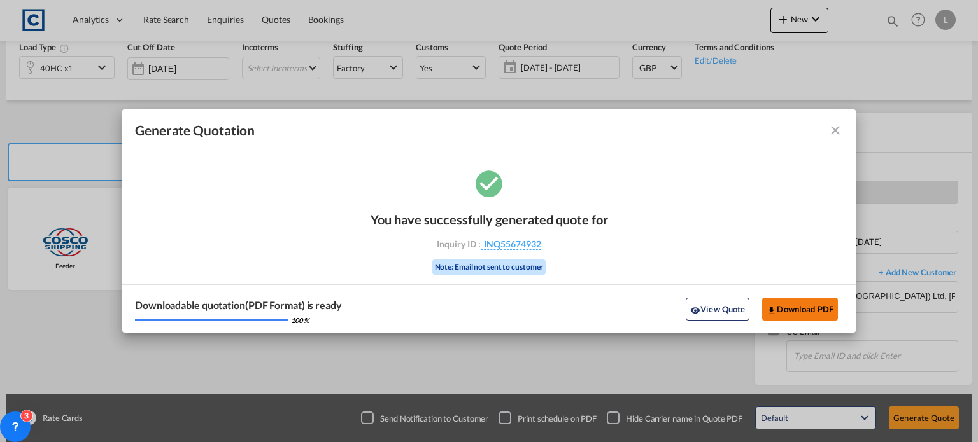
click at [794, 306] on button "Download PDF" at bounding box center [800, 309] width 76 height 23
drag, startPoint x: 833, startPoint y: 132, endPoint x: 790, endPoint y: 119, distance: 45.1
click at [833, 132] on md-icon "icon-close fg-AAA8AD cursor m-0" at bounding box center [835, 130] width 15 height 15
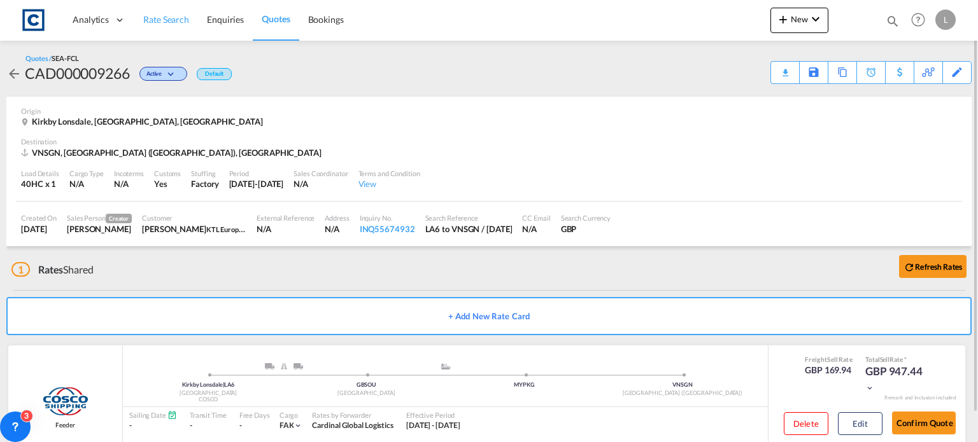
click at [156, 15] on span "Rate Search" at bounding box center [166, 19] width 46 height 11
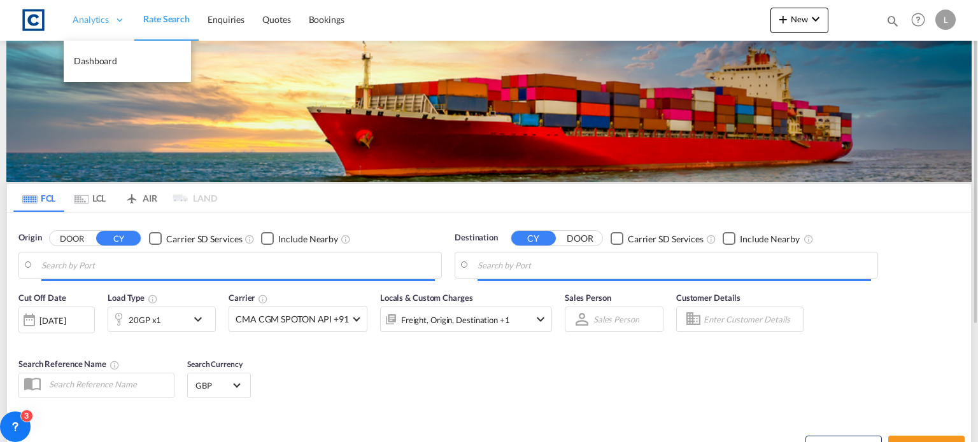
type input "GB-LA6, [GEOGRAPHIC_DATA]"
type input "Ho Chi Minh City ([GEOGRAPHIC_DATA]), VNSGN"
